Goal: Information Seeking & Learning: Learn about a topic

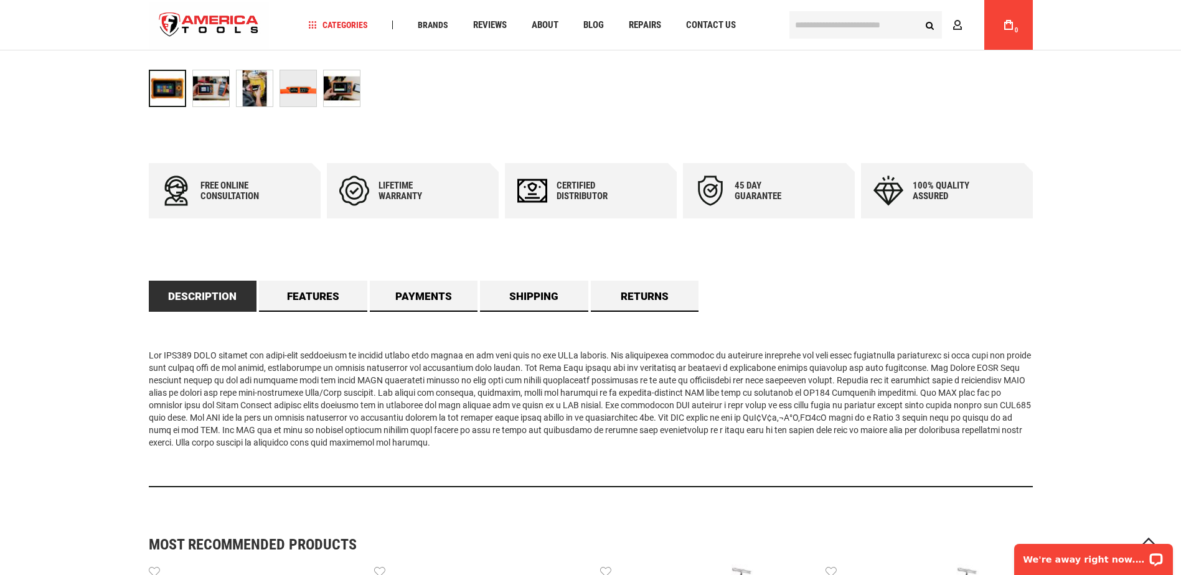
scroll to position [498, 0]
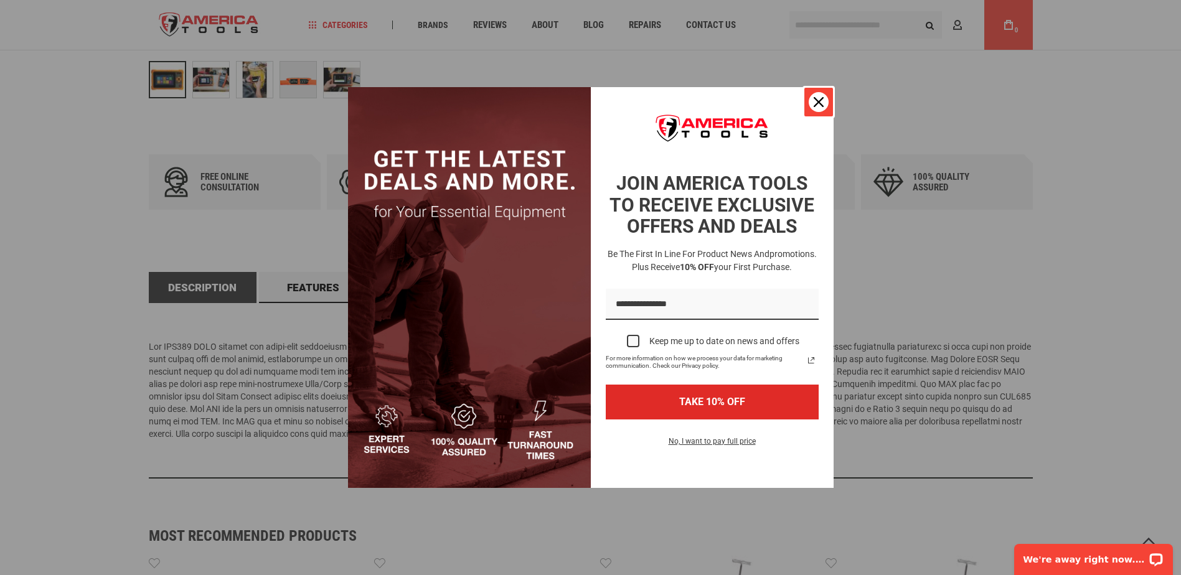
click at [816, 97] on div "Close" at bounding box center [819, 102] width 20 height 20
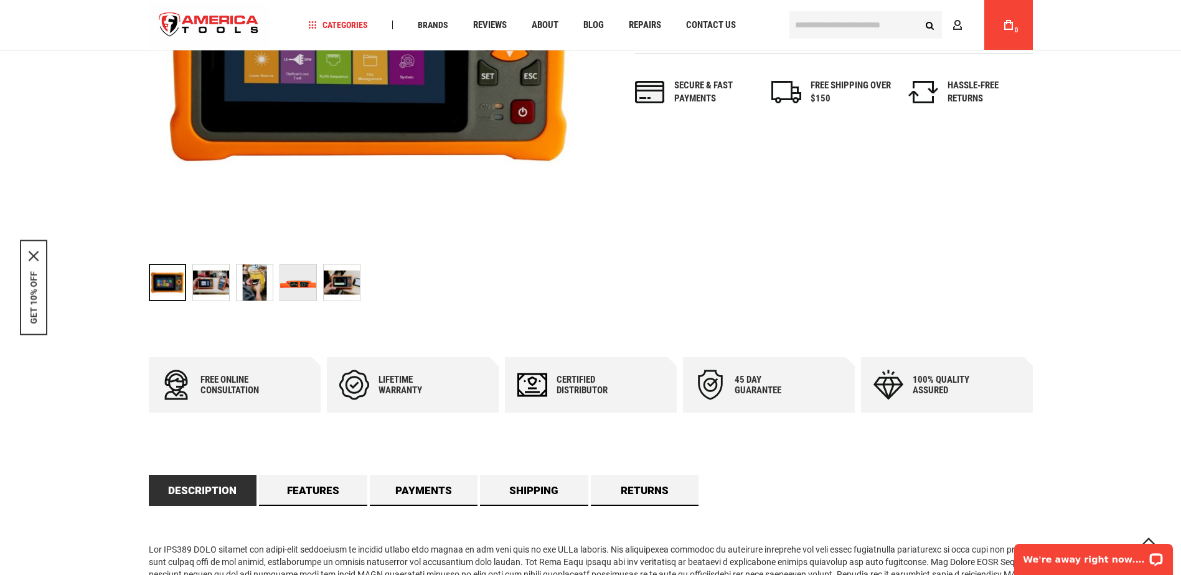
scroll to position [295, 0]
click at [209, 272] on img "TEMPO OFL100 Optical time-domain reflectometer Last Mile (North America)" at bounding box center [211, 283] width 36 height 36
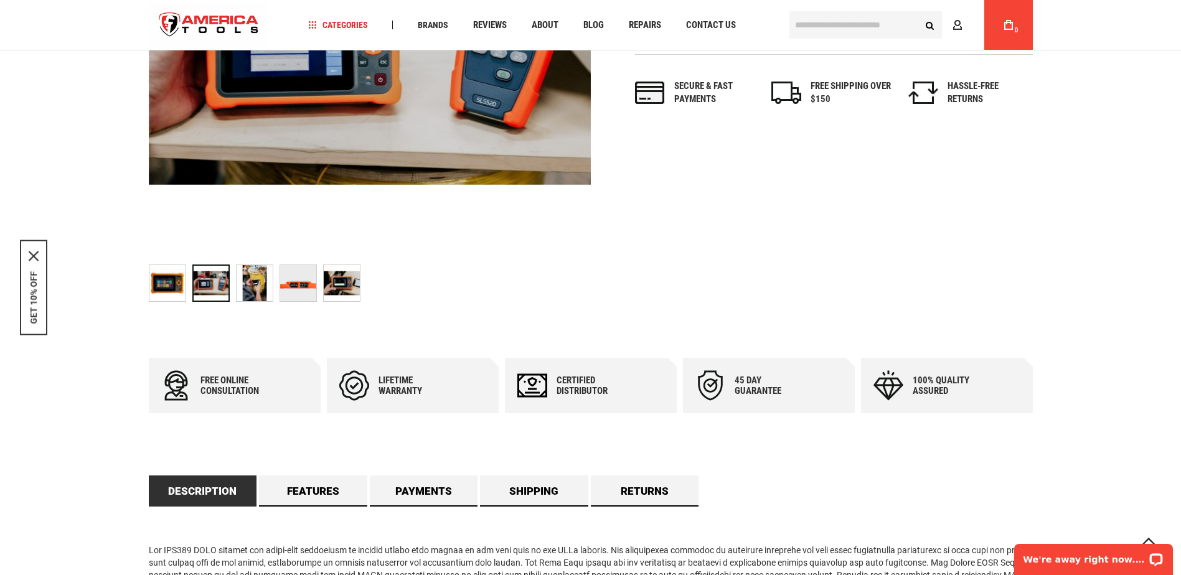
click at [247, 291] on img "TEMPO OFL100 Optical time-domain reflectometer Last Mile (North America)" at bounding box center [255, 283] width 36 height 36
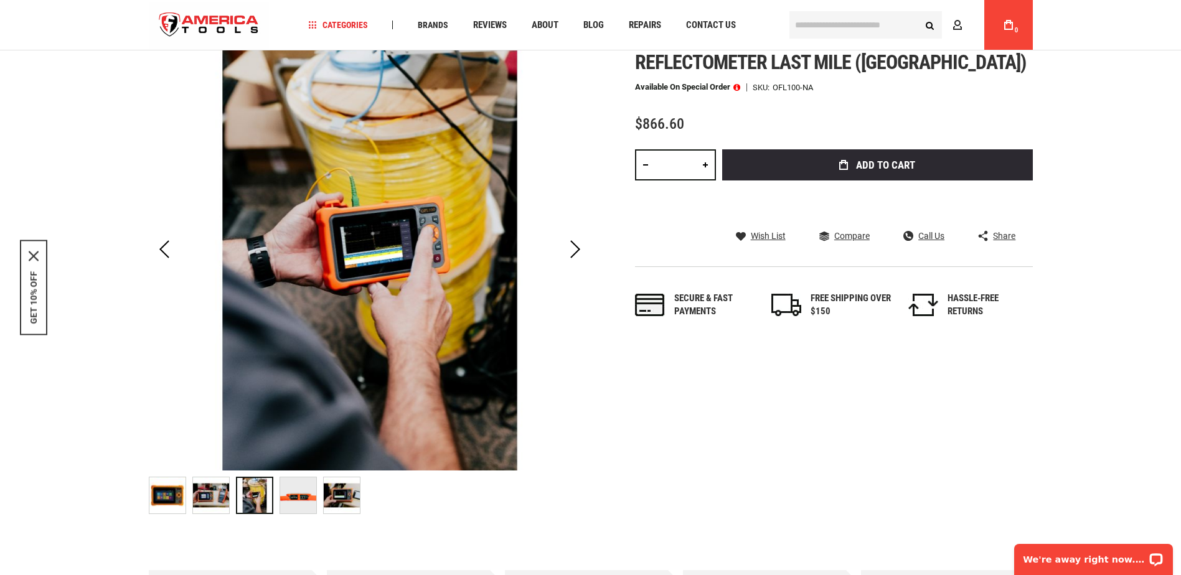
scroll to position [45, 0]
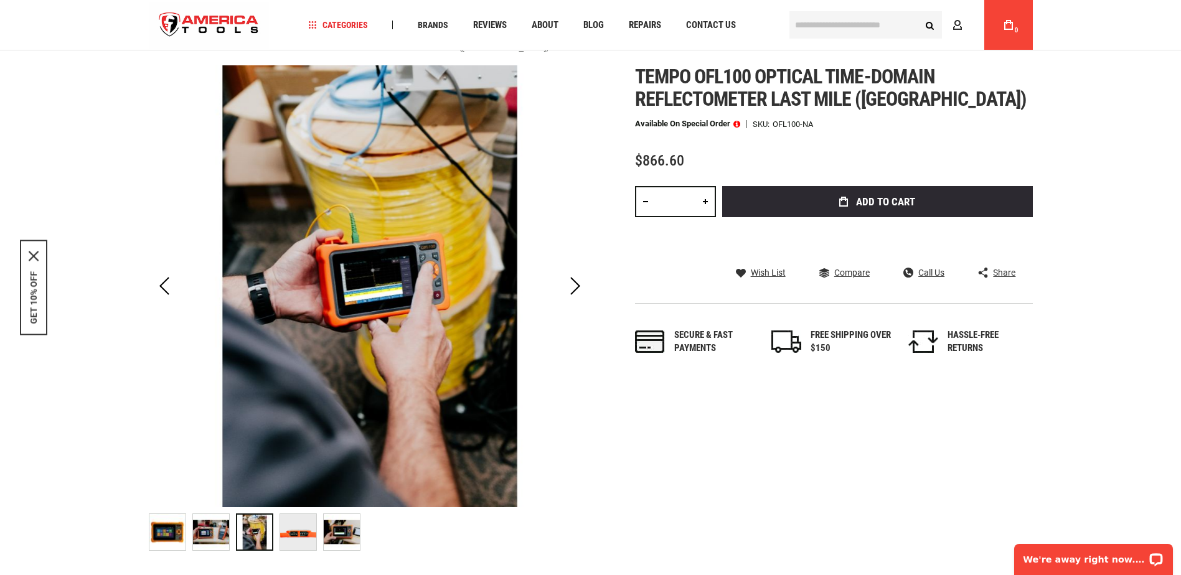
click at [300, 532] on img "TEMPO OFL100 Optical time-domain reflectometer Last Mile (North America)" at bounding box center [298, 532] width 36 height 36
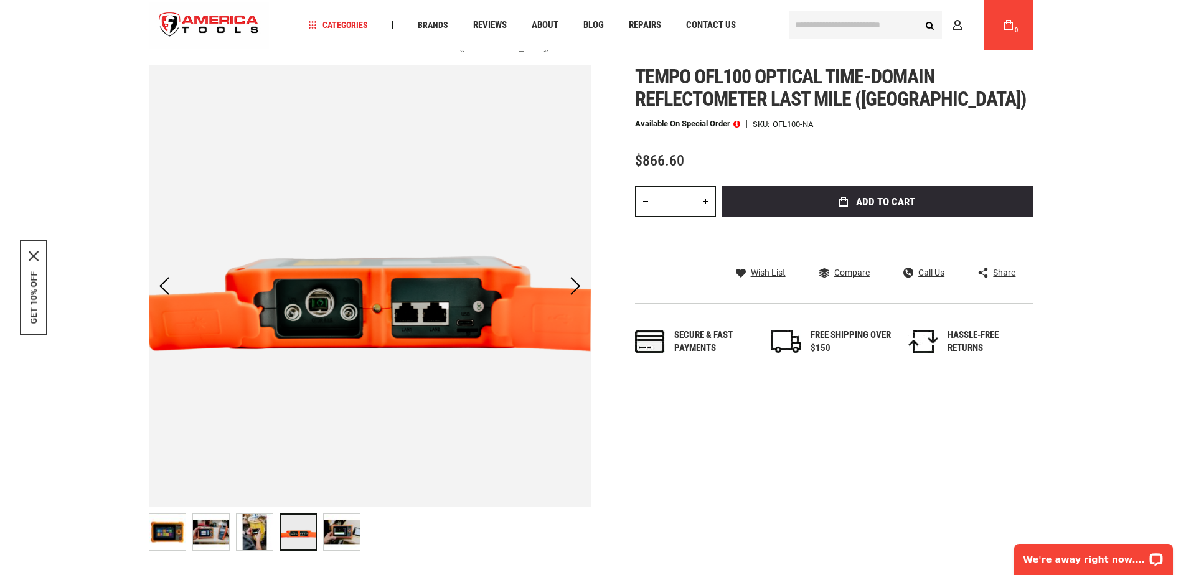
click at [356, 533] on img "TEMPO OFL100 Optical time-domain reflectometer Last Mile (North America)" at bounding box center [342, 532] width 36 height 36
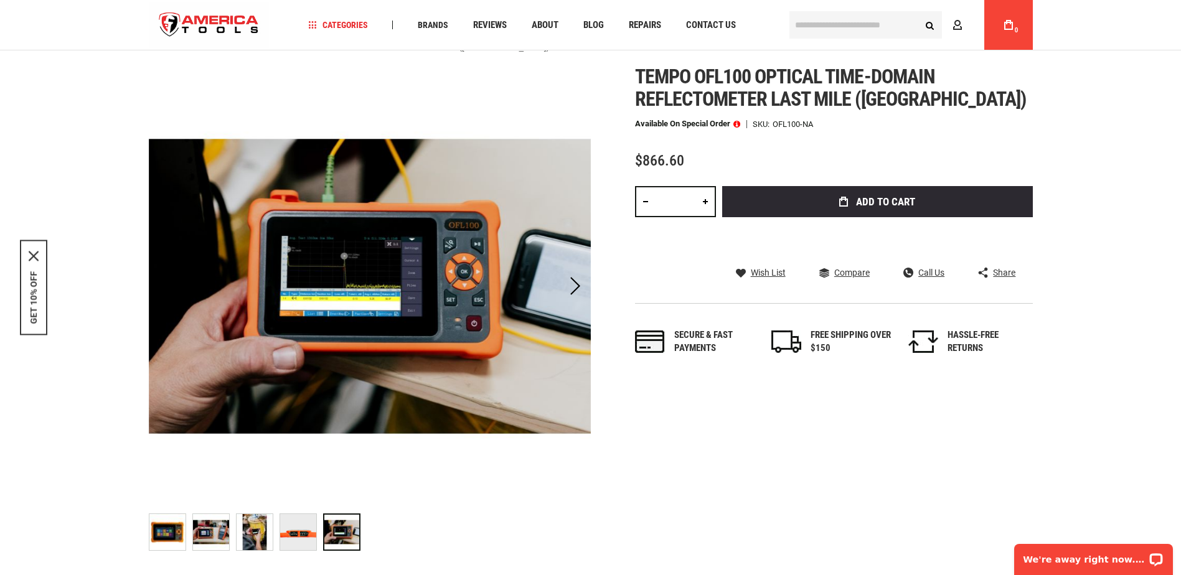
click at [287, 523] on img "TEMPO OFL100 Optical time-domain reflectometer Last Mile (North America)" at bounding box center [298, 532] width 36 height 36
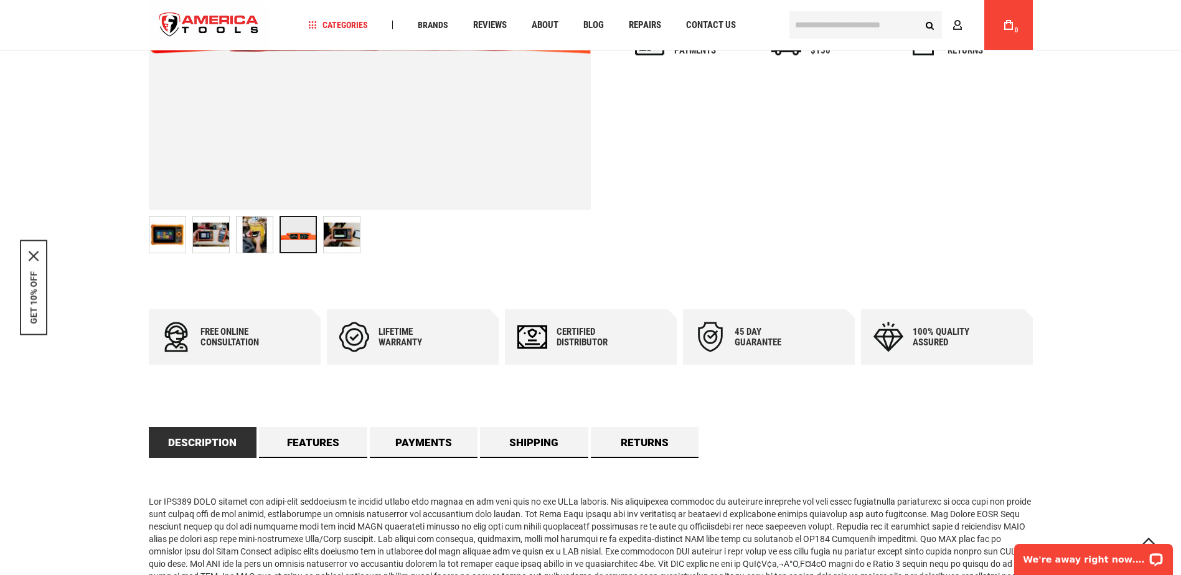
scroll to position [374, 0]
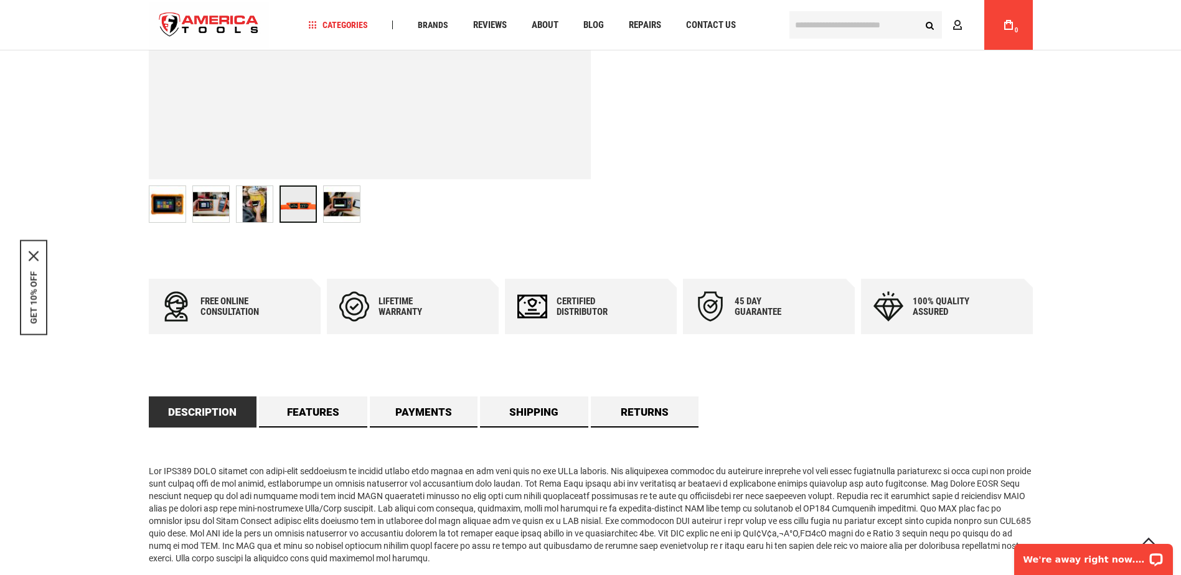
click at [387, 303] on div "Lifetime warranty" at bounding box center [416, 306] width 75 height 21
click at [387, 306] on div "Lifetime warranty" at bounding box center [416, 306] width 75 height 21
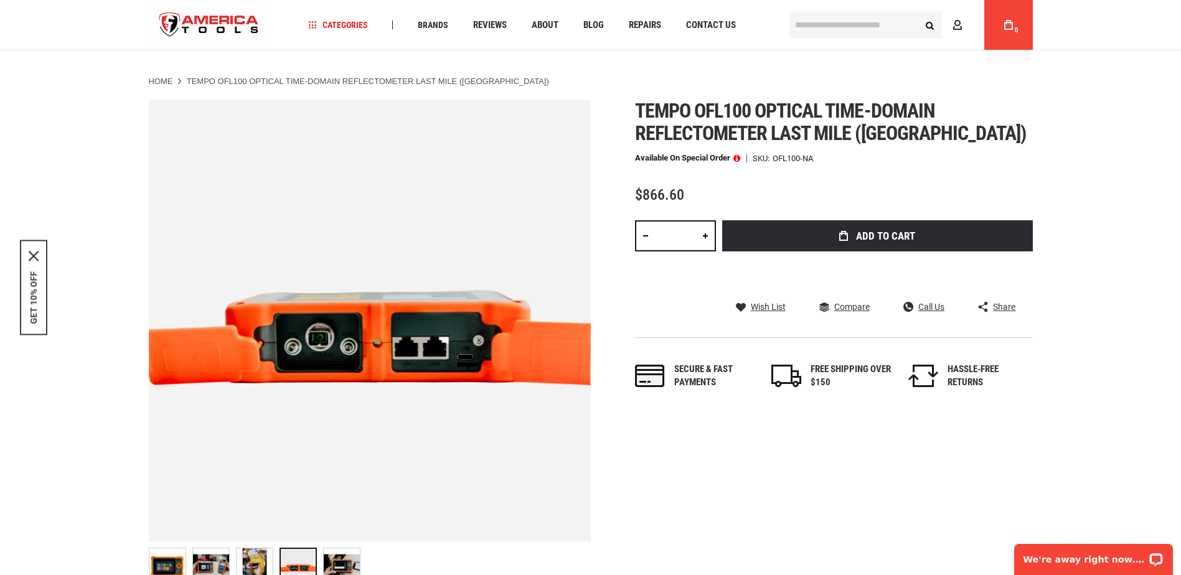
scroll to position [0, 0]
